Goal: Information Seeking & Learning: Learn about a topic

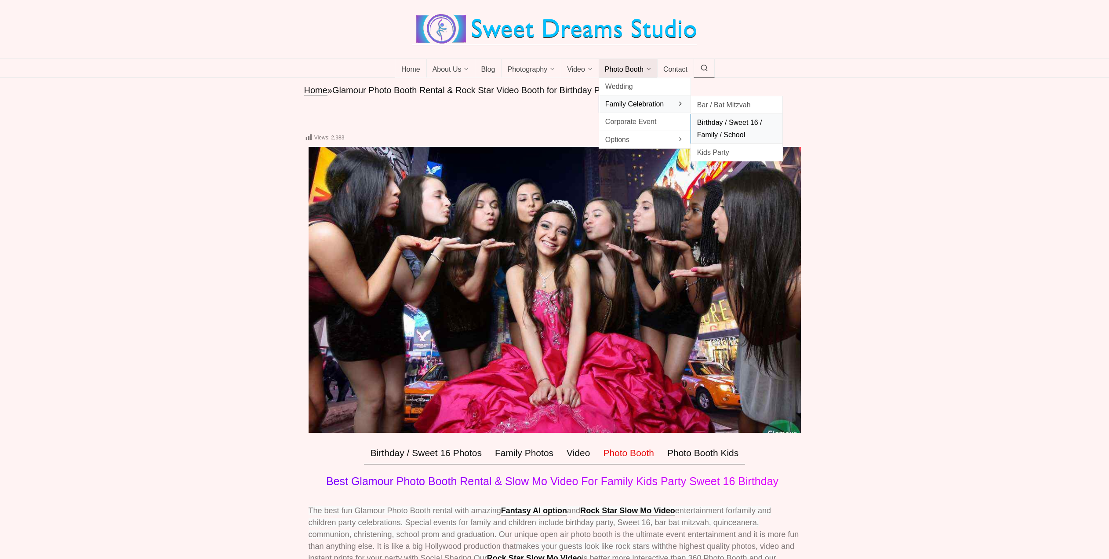
click at [747, 124] on span "Birthday / Sweet 16 / Family / School" at bounding box center [736, 129] width 79 height 24
